Goal: Check status: Check status

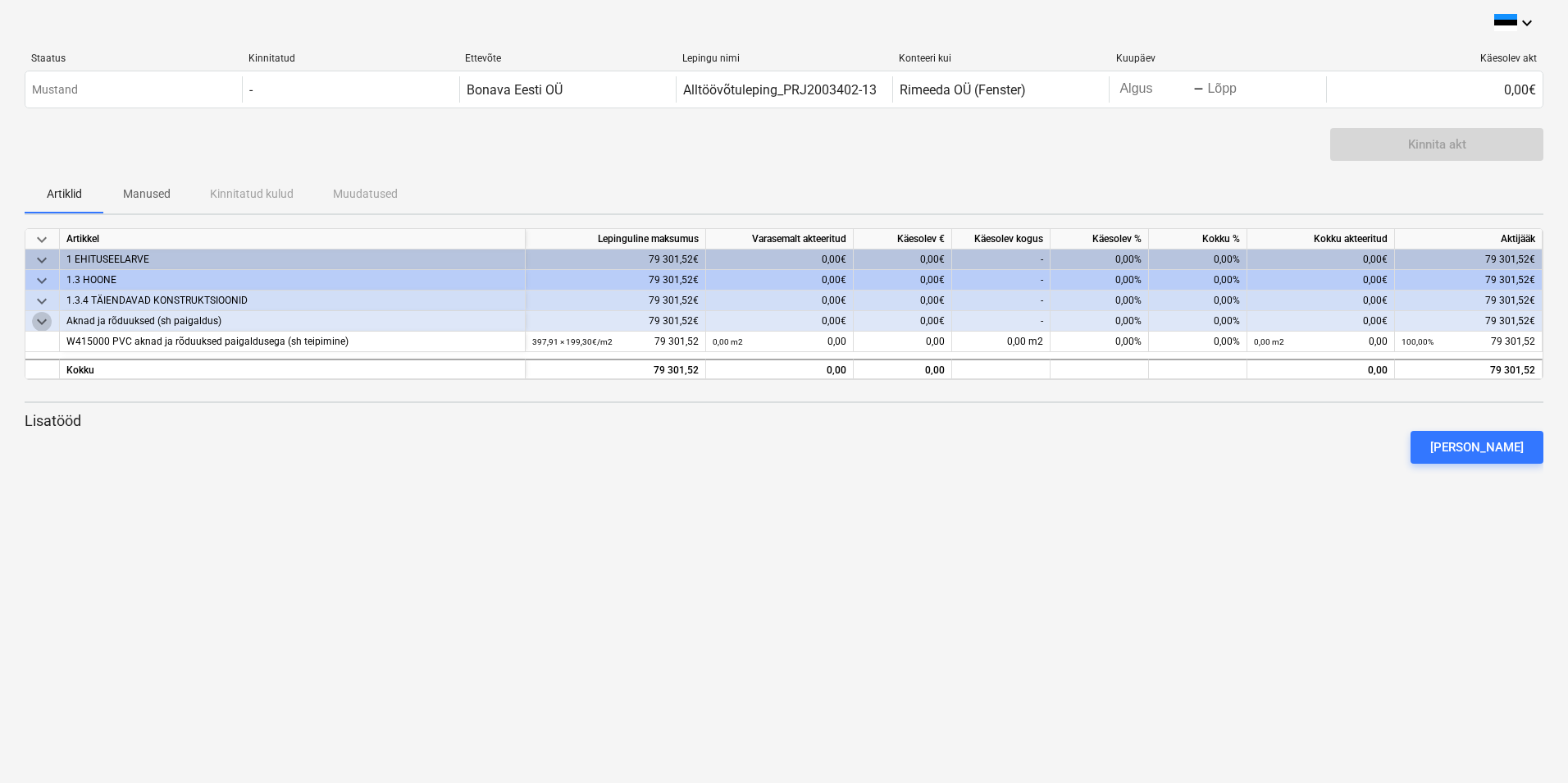
click at [44, 323] on span "keyboard_arrow_down" at bounding box center [42, 322] width 20 height 20
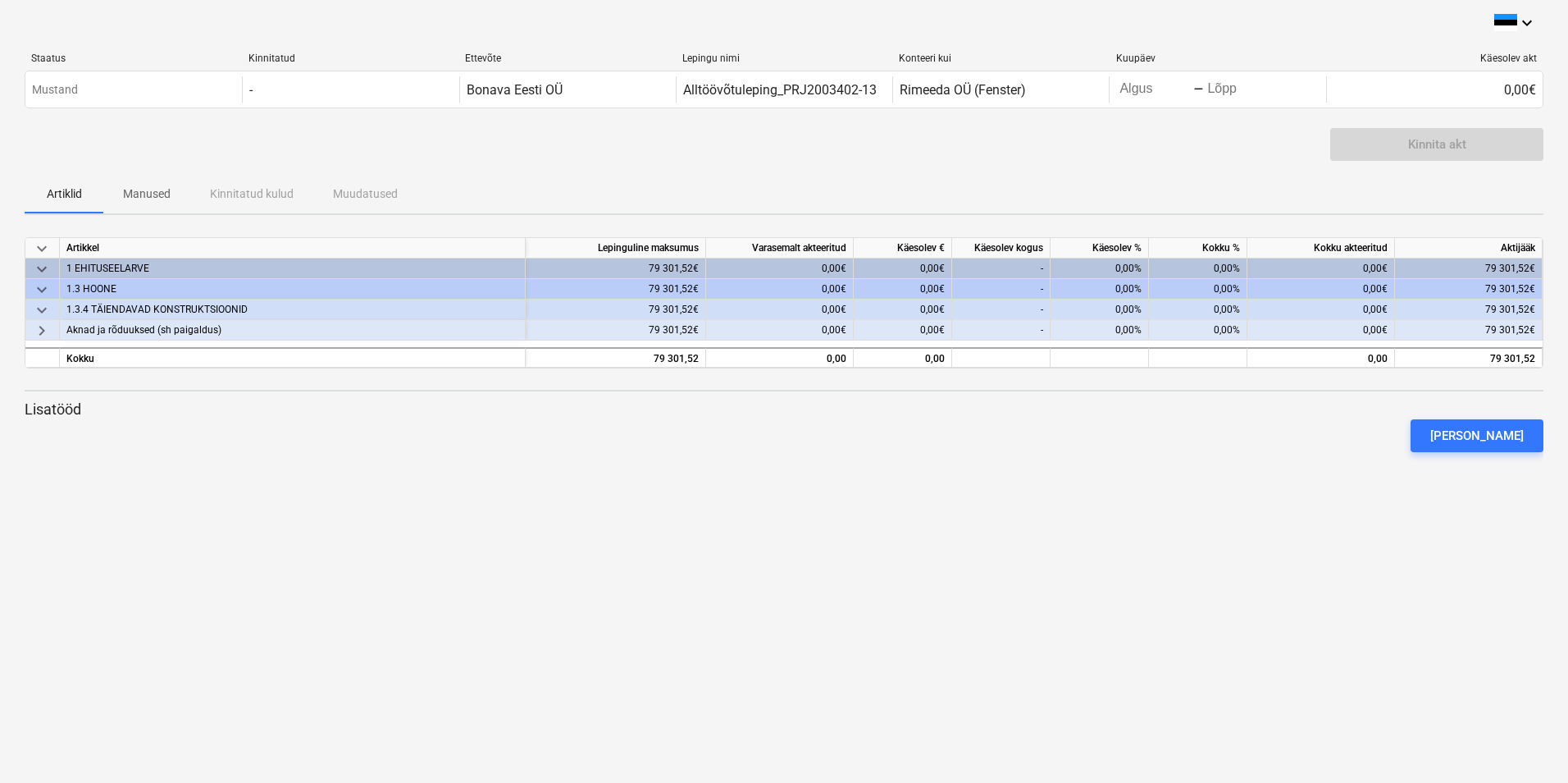
click at [42, 331] on span "keyboard_arrow_right" at bounding box center [42, 331] width 20 height 20
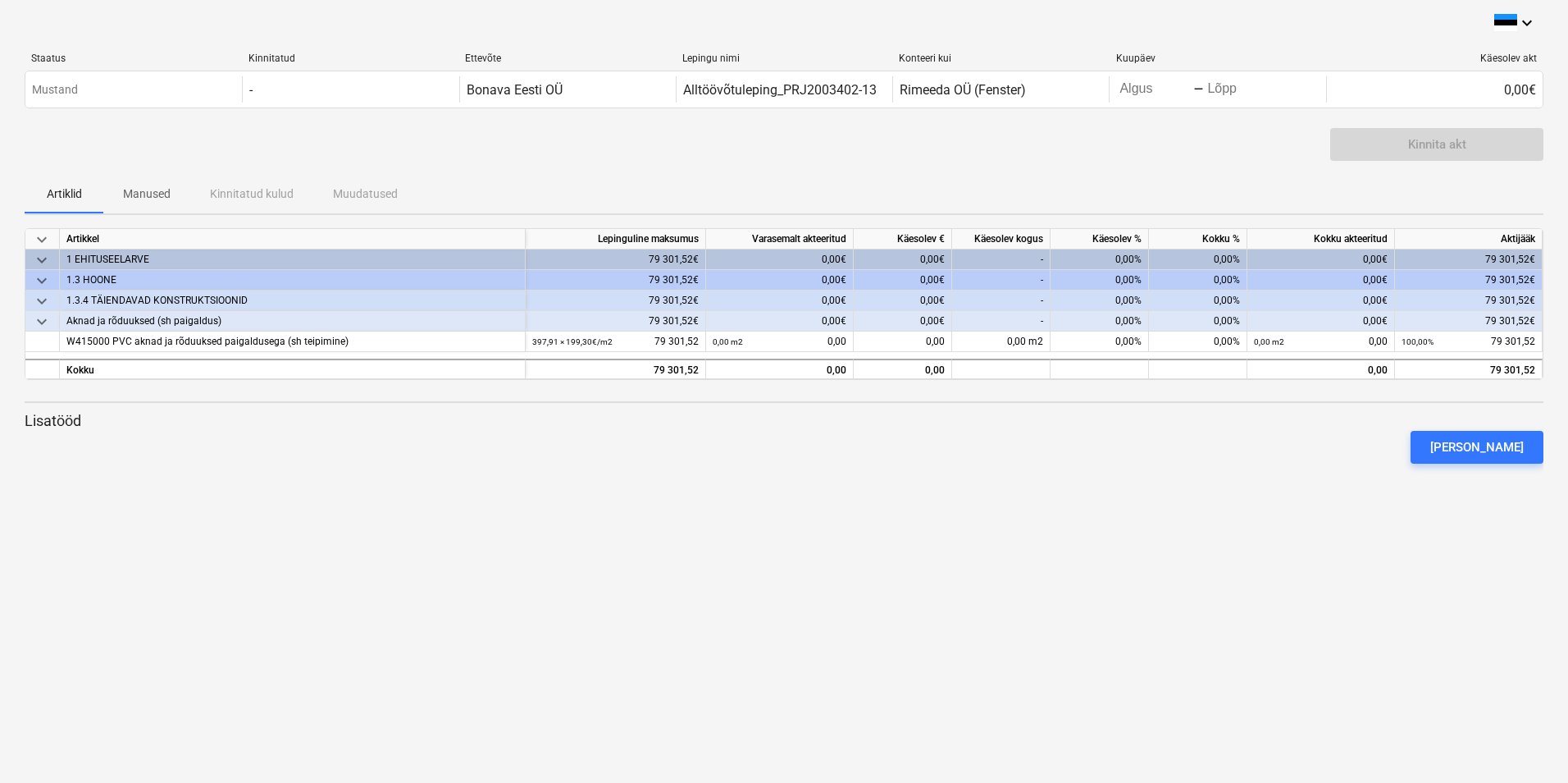
click at [1120, 259] on div "0,00%" at bounding box center [1100, 260] width 98 height 21
click at [1119, 263] on div "0,00%" at bounding box center [1100, 260] width 98 height 21
drag, startPoint x: 1178, startPoint y: 720, endPoint x: 1045, endPoint y: 337, distance: 405.4
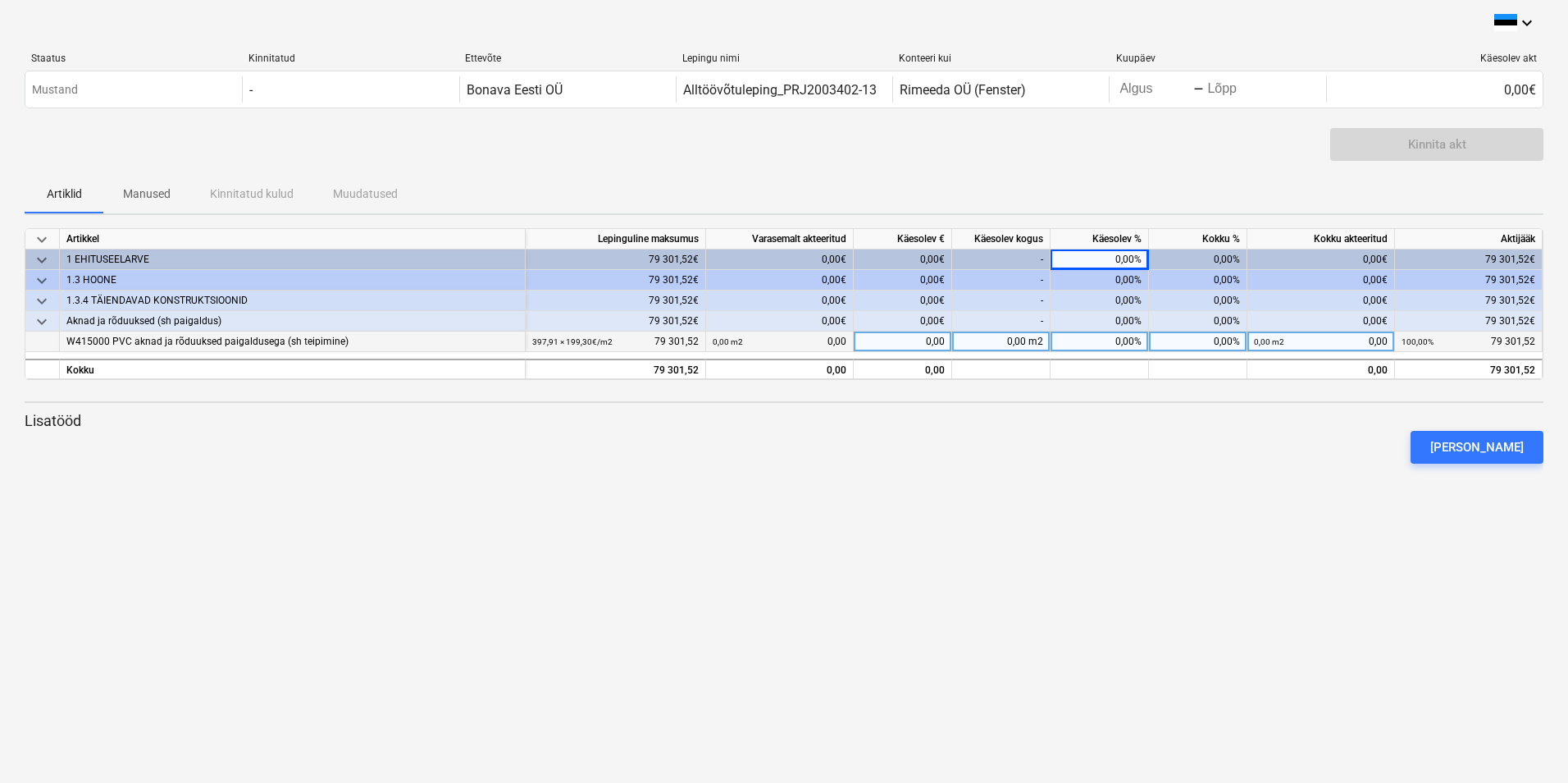
click at [1179, 717] on div "keyboard_arrow_down Staatus Kinnitatud Ettevõte Lepingu nimi Konteeri kui Kuupä…" at bounding box center [784, 391] width 1568 height 783
click at [1017, 252] on div "-" at bounding box center [1001, 260] width 98 height 21
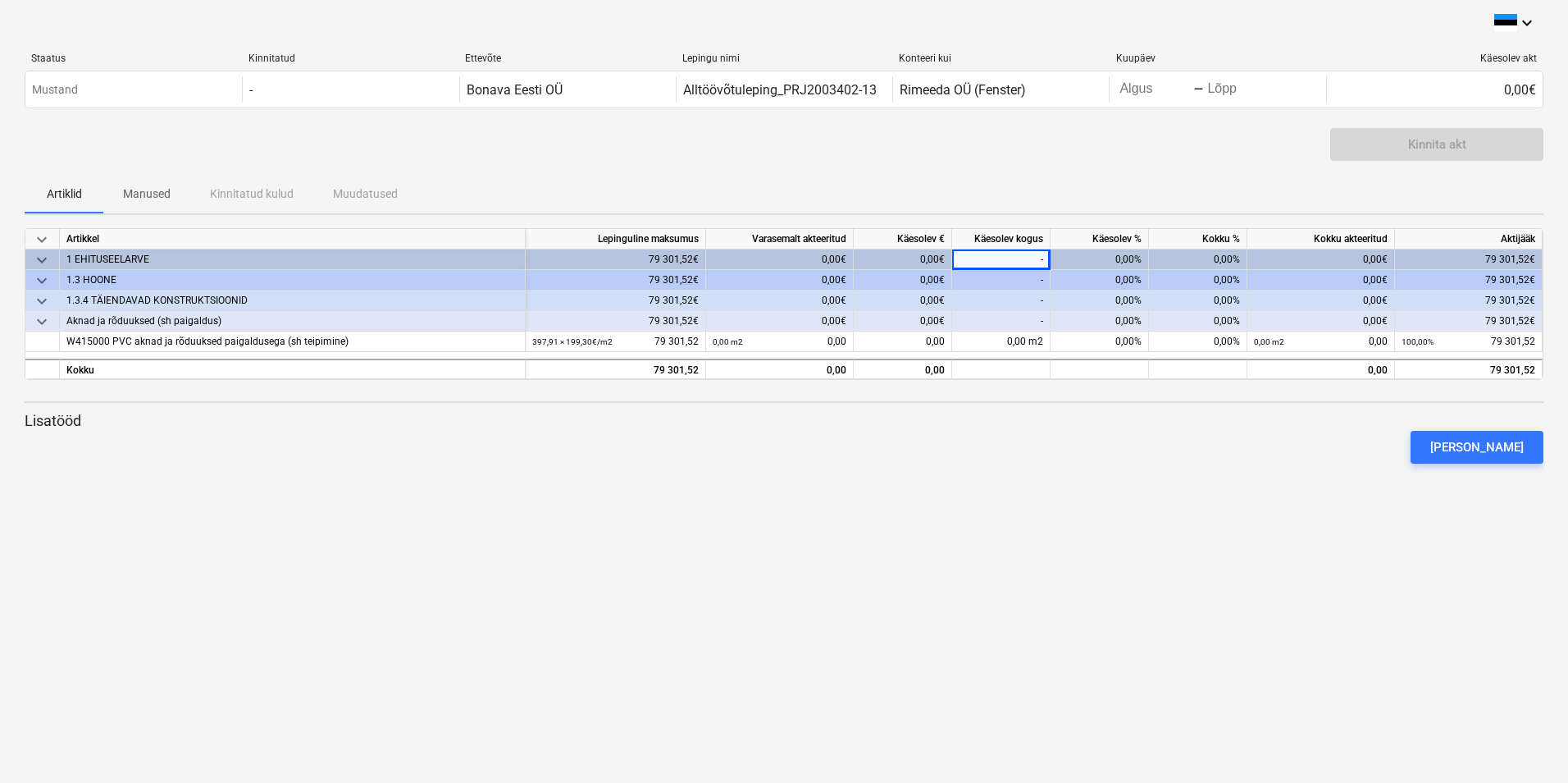
click at [1123, 259] on div "0,00%" at bounding box center [1100, 260] width 98 height 21
click at [1221, 264] on div "0,00%" at bounding box center [1198, 260] width 98 height 21
click at [888, 562] on div "keyboard_arrow_down Staatus Kinnitatud Ettevõte Lepingu nimi Konteeri kui Kuupä…" at bounding box center [784, 391] width 1568 height 783
click at [977, 259] on div "-" at bounding box center [1001, 260] width 98 height 21
click at [1126, 262] on div "0,00%" at bounding box center [1100, 260] width 98 height 21
